Goal: Navigation & Orientation: Find specific page/section

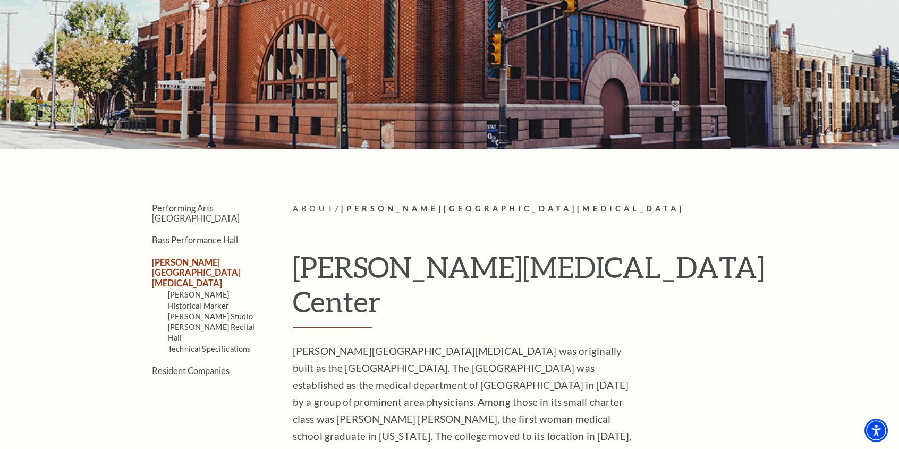
scroll to position [106, 0]
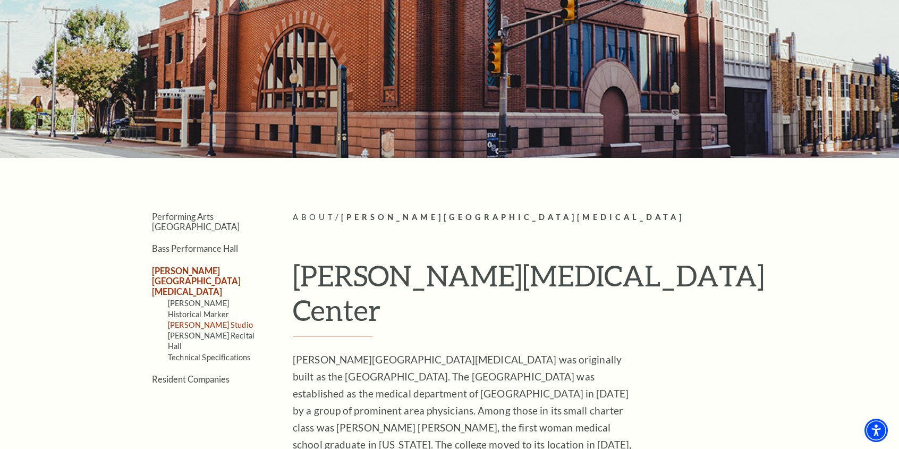
click at [193, 321] on link "[PERSON_NAME] Studio" at bounding box center [210, 325] width 85 height 9
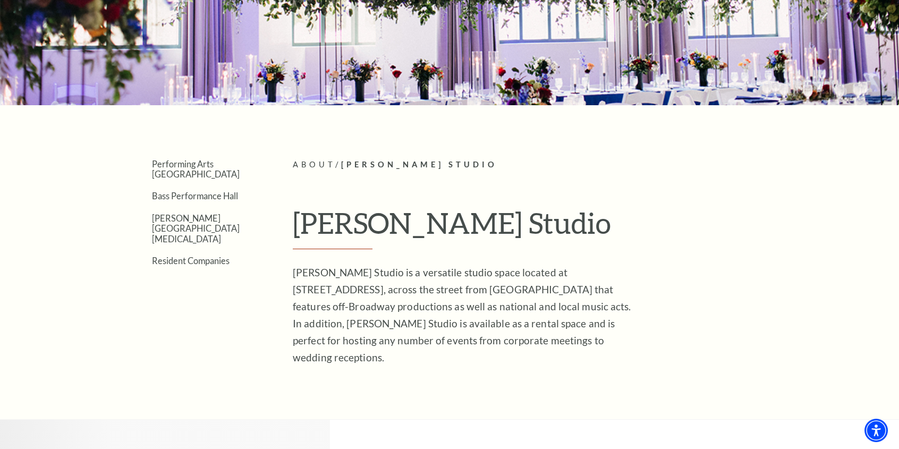
scroll to position [159, 0]
click at [193, 213] on link "[PERSON_NAME][GEOGRAPHIC_DATA][MEDICAL_DATA]" at bounding box center [196, 228] width 88 height 31
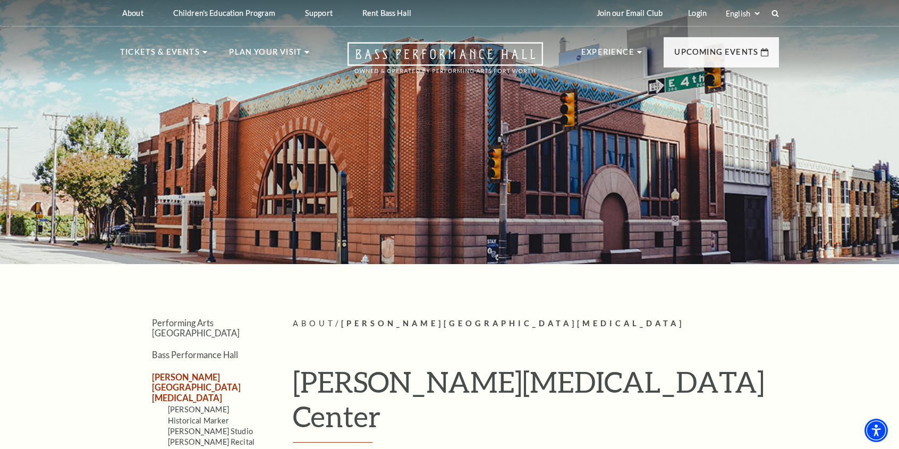
click at [727, 385] on h1 "[PERSON_NAME][MEDICAL_DATA] Center" at bounding box center [536, 404] width 486 height 78
